Goal: Transaction & Acquisition: Purchase product/service

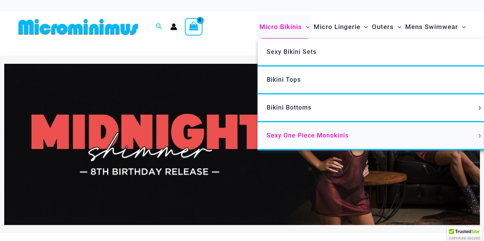
click at [478, 137] on icon "Menu Toggle" at bounding box center [480, 136] width 4 height 4
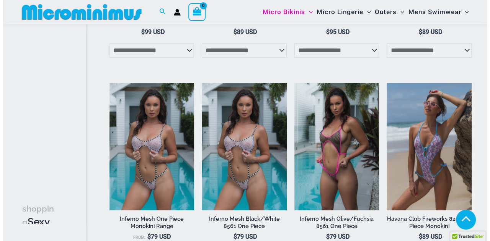
scroll to position [415, 0]
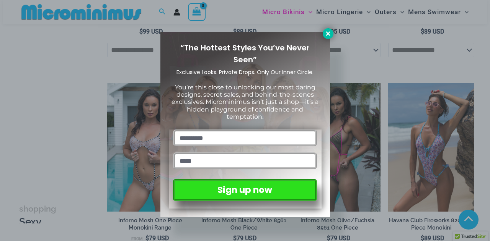
click at [324, 34] on icon at bounding box center [327, 33] width 7 height 7
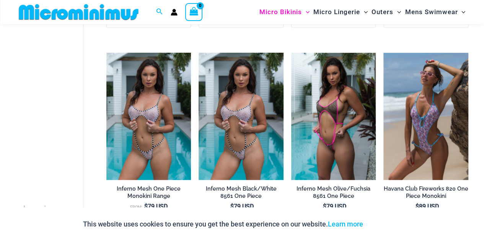
scroll to position [0, 0]
